Goal: Information Seeking & Learning: Find specific page/section

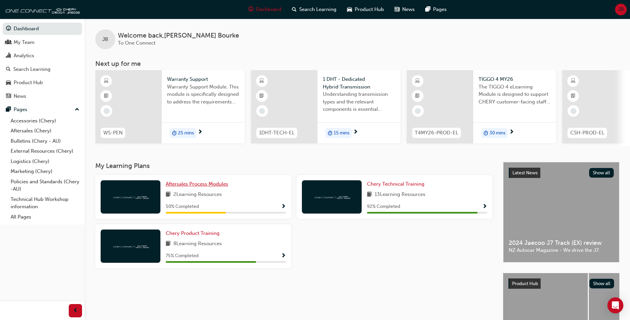
click at [208, 184] on span "Aftersales Process Modules" at bounding box center [197, 184] width 62 height 6
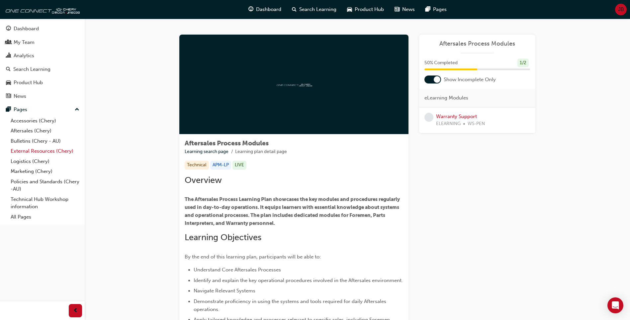
click at [66, 150] on link "External Resources (Chery)" at bounding box center [45, 151] width 74 height 10
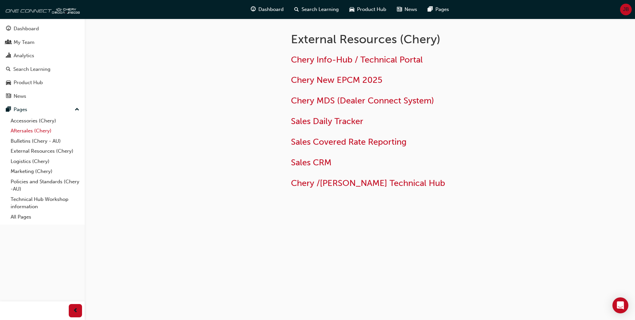
click at [35, 130] on link "Aftersales (Chery)" at bounding box center [45, 131] width 74 height 10
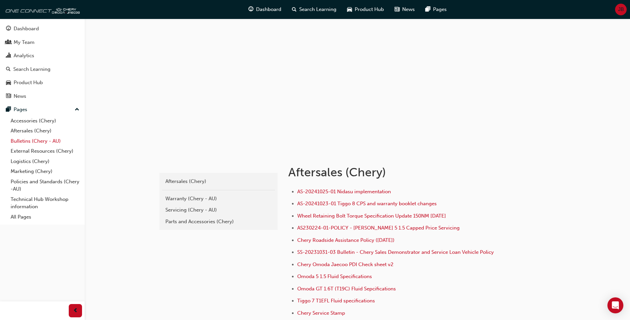
click at [34, 139] on link "Bulletins (Chery - AU)" at bounding box center [45, 141] width 74 height 10
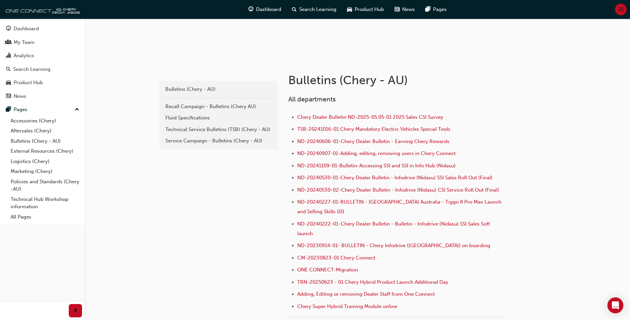
scroll to position [107, 0]
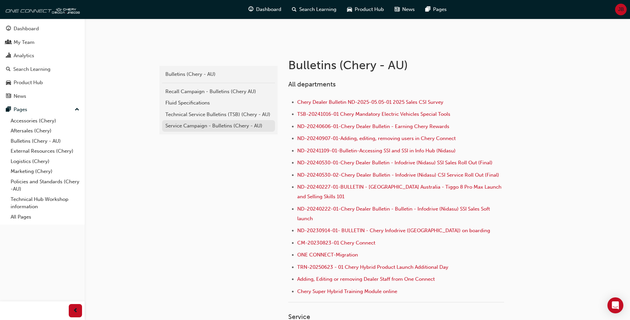
click at [201, 125] on div "Service Campaign - Bulletins (Chery - AU)" at bounding box center [218, 126] width 106 height 8
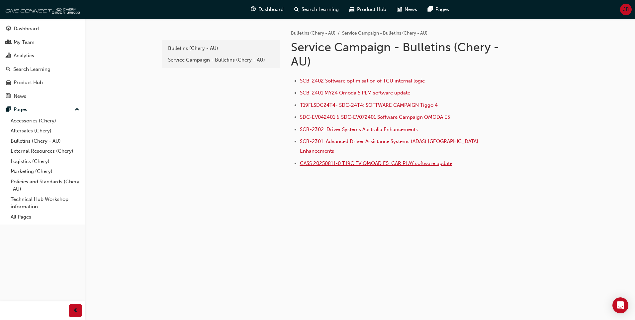
click at [353, 160] on span "CASS 20250811-0 T19C EV OMOAD E5 CAR PLAY software update" at bounding box center [376, 163] width 152 height 6
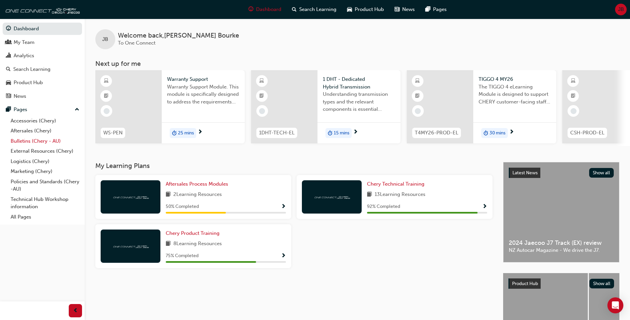
click at [47, 139] on link "Bulletins (Chery - AU)" at bounding box center [45, 141] width 74 height 10
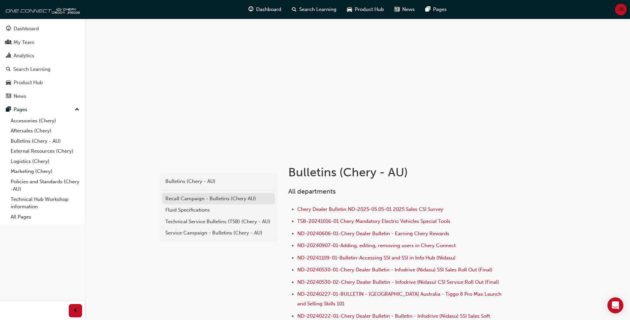
click at [198, 199] on div "Recall Campaign - Bulletins (Chery AU)" at bounding box center [218, 199] width 106 height 8
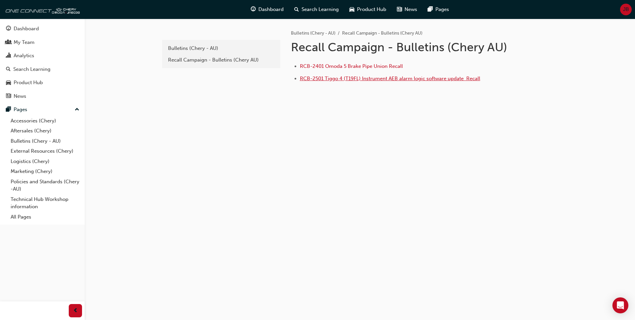
click at [336, 79] on span "RCB-2501 Tiggo 4 (T19FL) Instrument AEB alarm logic software update ﻿ Recall" at bounding box center [390, 78] width 180 height 6
click at [190, 60] on div "Recall Campaign - Bulletins (Chery AU)" at bounding box center [221, 60] width 106 height 8
click at [191, 49] on div "Bulletins (Chery - AU)" at bounding box center [221, 49] width 106 height 8
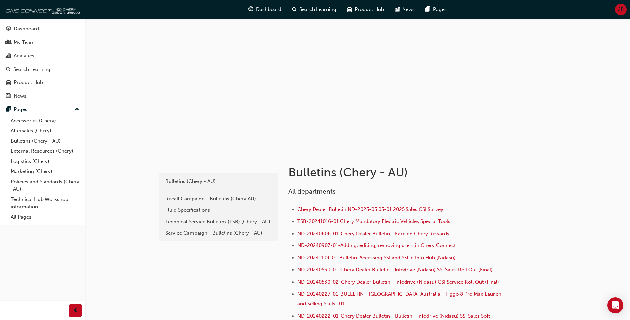
scroll to position [33, 0]
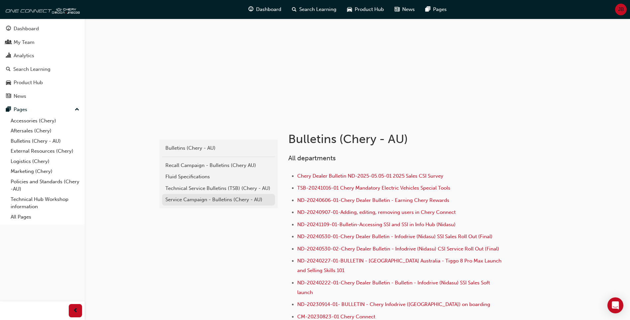
click at [207, 200] on div "Service Campaign - Bulletins (Chery - AU)" at bounding box center [218, 200] width 106 height 8
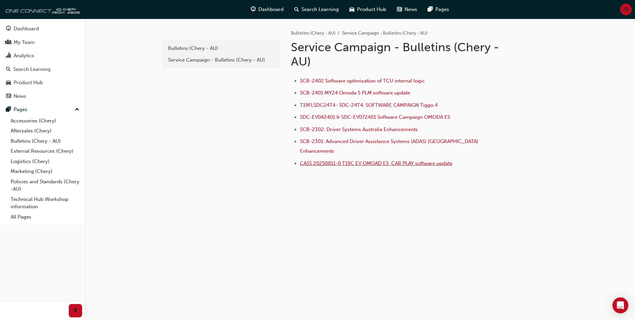
click at [317, 160] on span "CASS 20250811-0 T19C EV OMOAD E5 CAR PLAY software update" at bounding box center [376, 163] width 152 height 6
